Goal: Transaction & Acquisition: Register for event/course

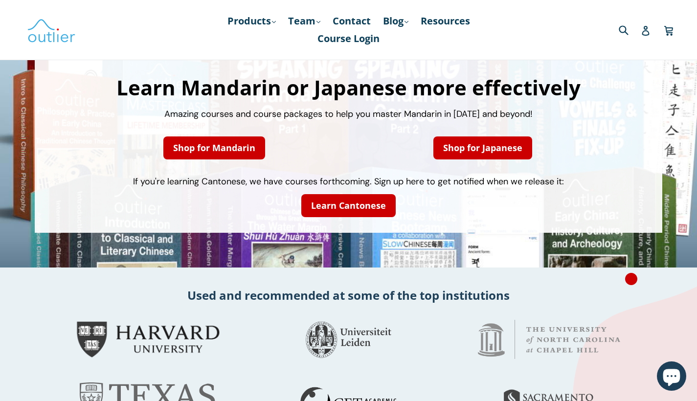
scroll to position [95, 0]
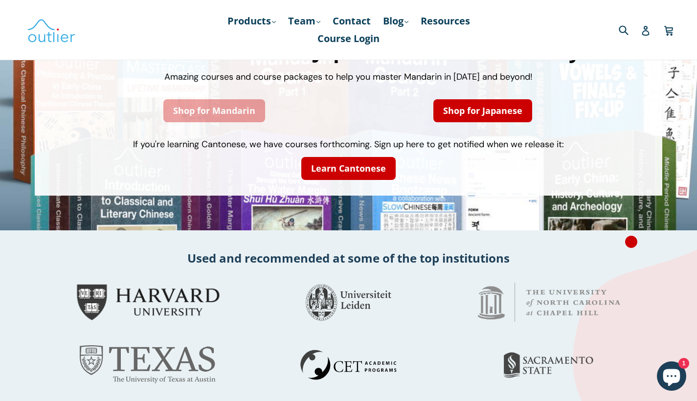
click at [243, 111] on link "Shop for Mandarin" at bounding box center [214, 110] width 102 height 23
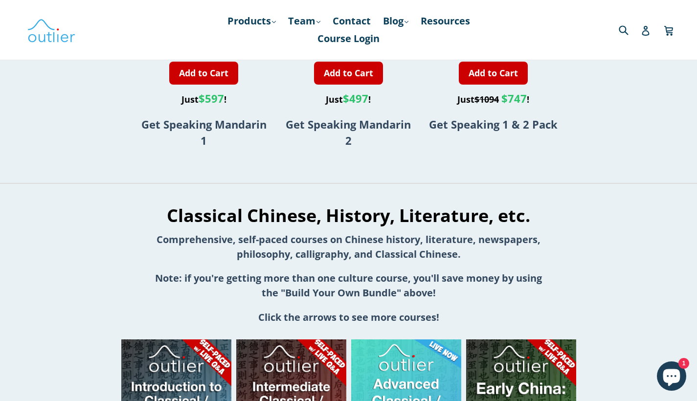
scroll to position [893, 0]
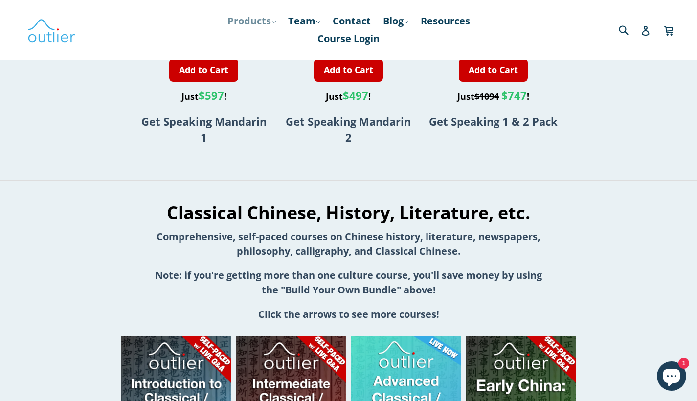
click at [265, 23] on link "Products .cls-1{fill:#231f20} expand" at bounding box center [252, 21] width 58 height 18
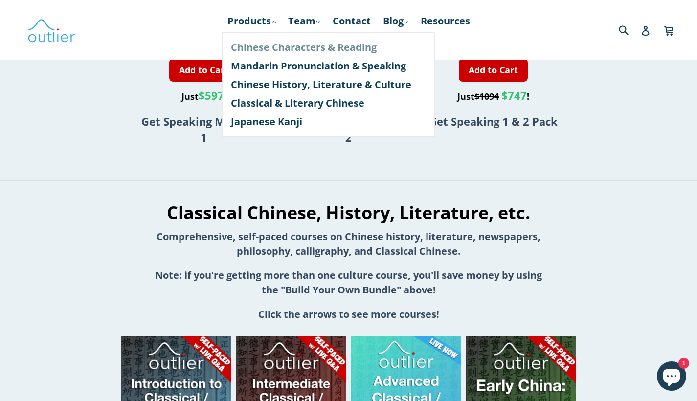
click at [287, 51] on link "Chinese Characters & Reading" at bounding box center [328, 47] width 195 height 19
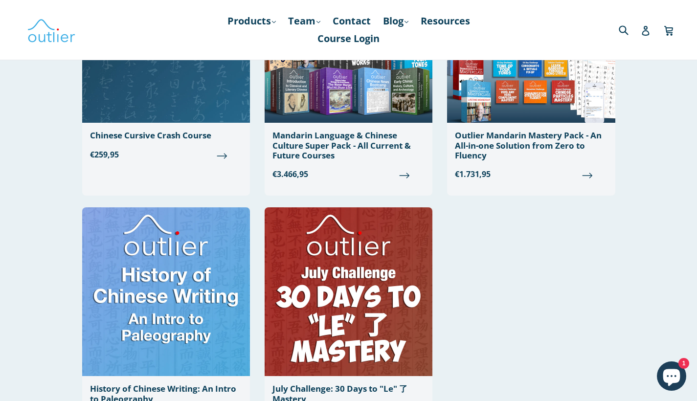
scroll to position [1035, 0]
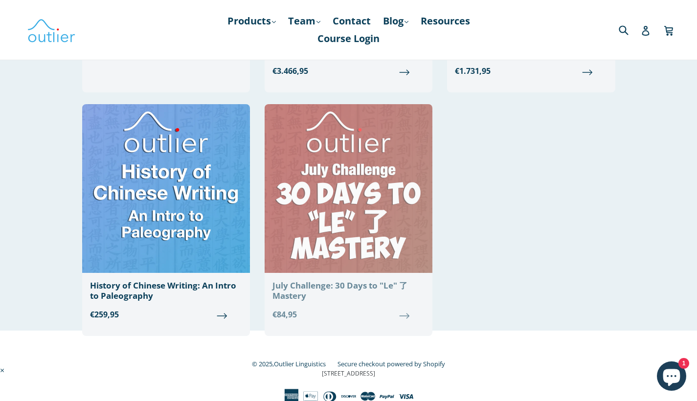
click at [352, 199] on img at bounding box center [349, 188] width 168 height 169
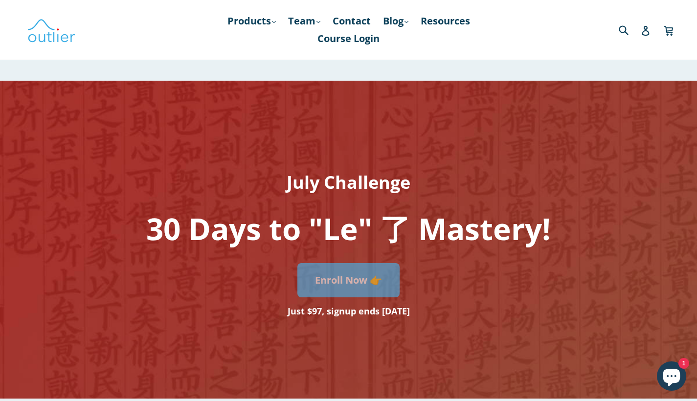
click at [358, 282] on link "Enroll Now 👉" at bounding box center [349, 280] width 102 height 34
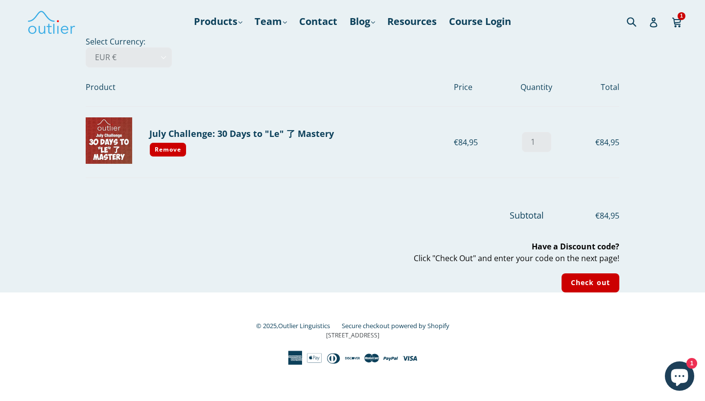
click at [679, 377] on icon "Chat window" at bounding box center [679, 377] width 17 height 17
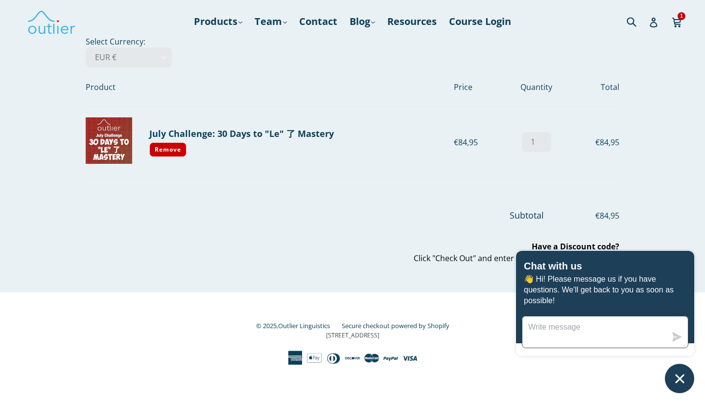
click at [600, 334] on textarea "Message us" at bounding box center [594, 332] width 144 height 31
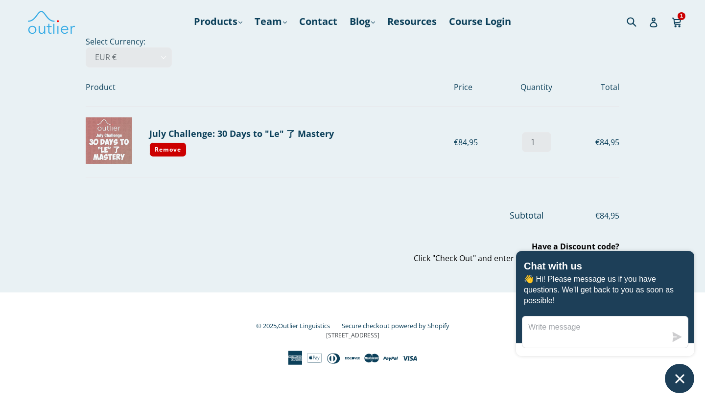
click at [98, 148] on img at bounding box center [109, 140] width 46 height 46
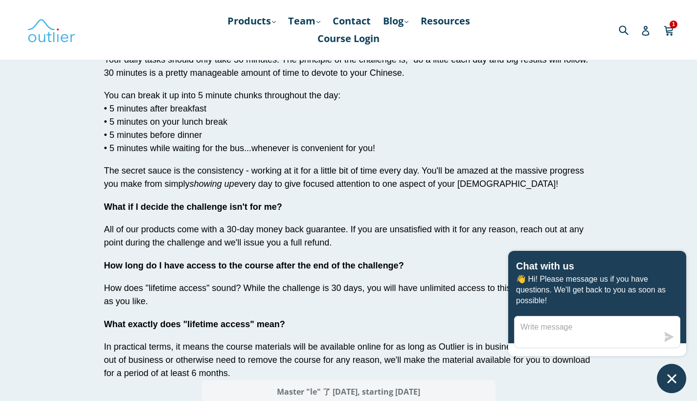
scroll to position [3504, 0]
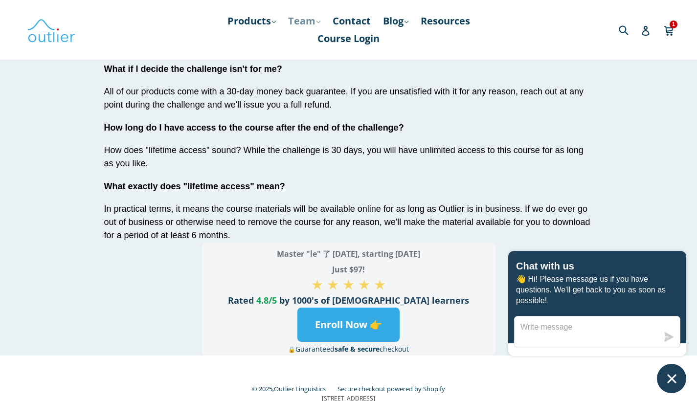
click at [297, 24] on link "Team .cls-1{fill:#231f20} expand" at bounding box center [304, 21] width 42 height 18
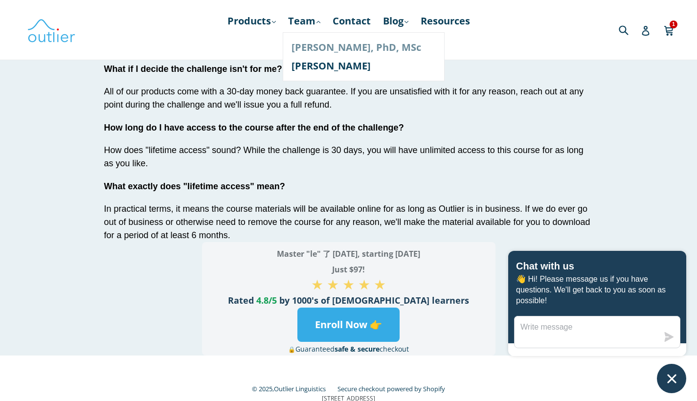
click at [304, 47] on link "[PERSON_NAME], PhD, MSc" at bounding box center [364, 47] width 144 height 19
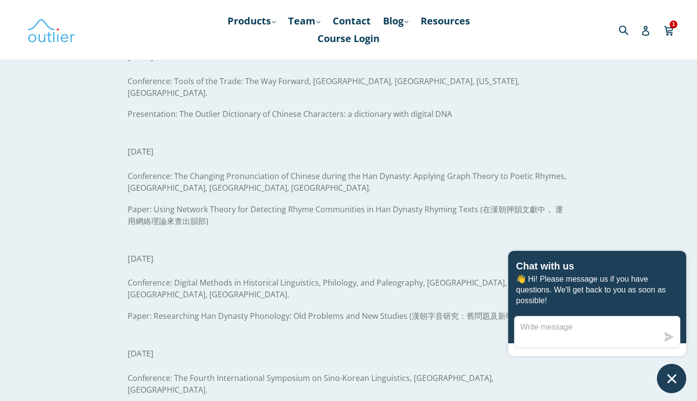
scroll to position [1550, 0]
